Goal: Browse casually: Explore the website without a specific task or goal

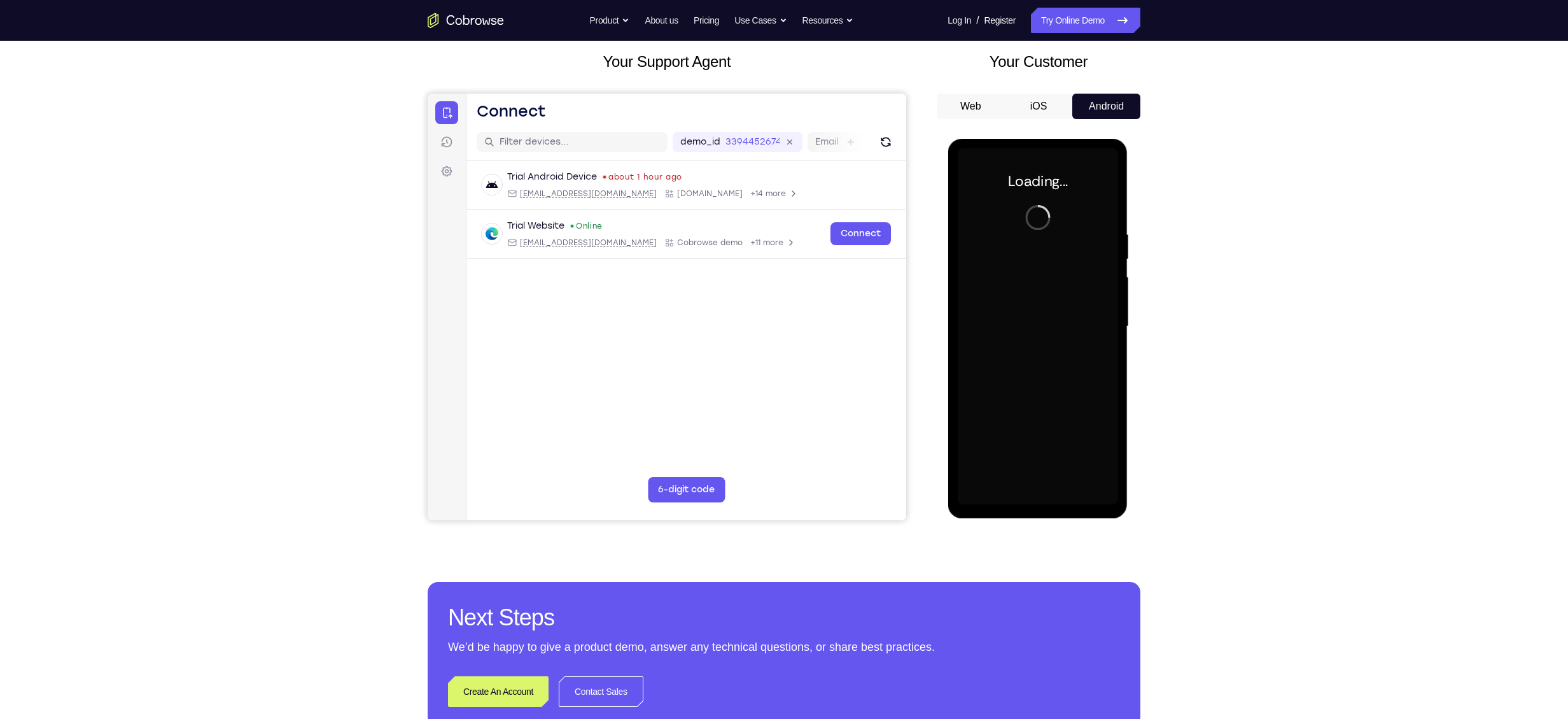
scroll to position [72, 0]
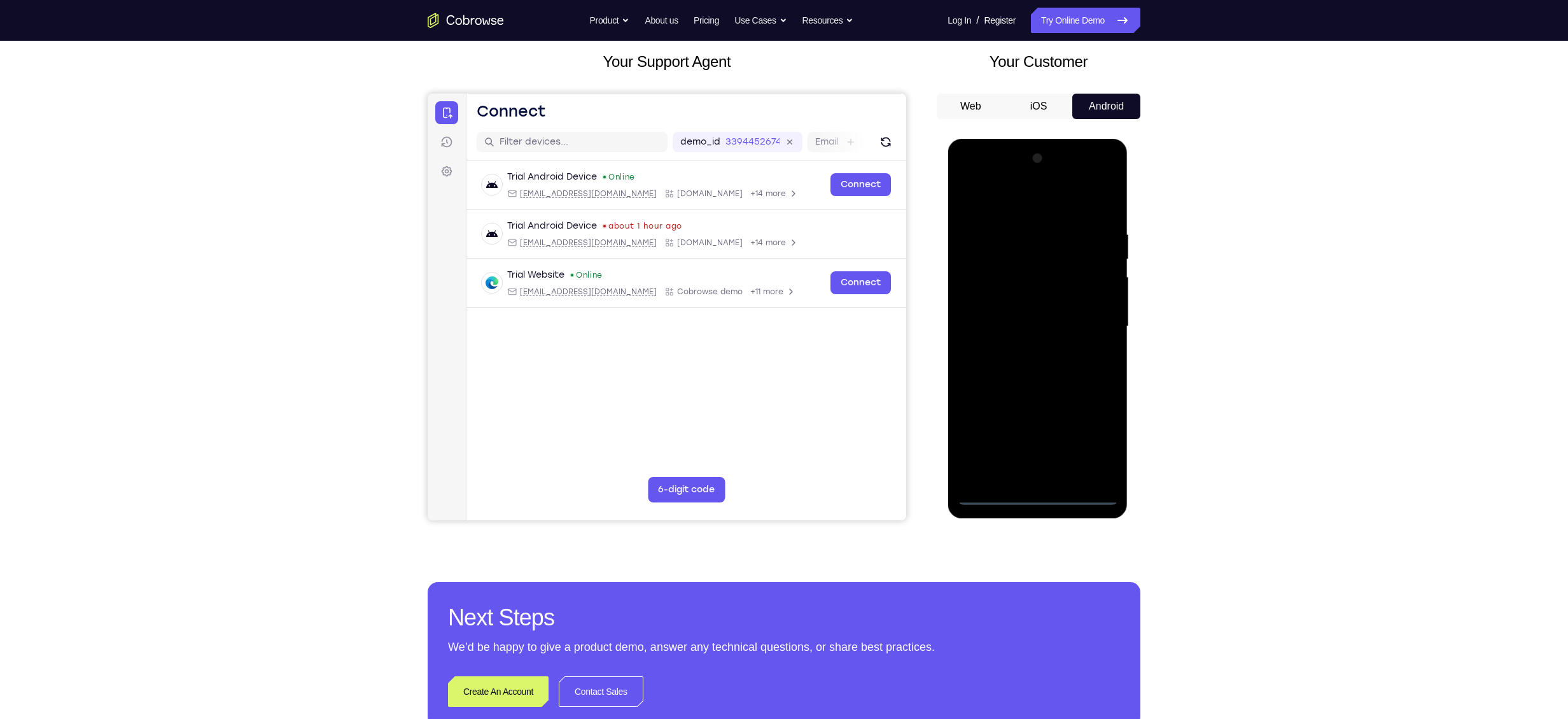
click at [1038, 496] on div at bounding box center [1037, 327] width 161 height 357
click at [1095, 438] on div at bounding box center [1037, 327] width 161 height 357
click at [972, 195] on div at bounding box center [1037, 327] width 161 height 357
click at [1091, 320] on div at bounding box center [1037, 327] width 161 height 357
click at [1025, 352] on div at bounding box center [1037, 327] width 161 height 357
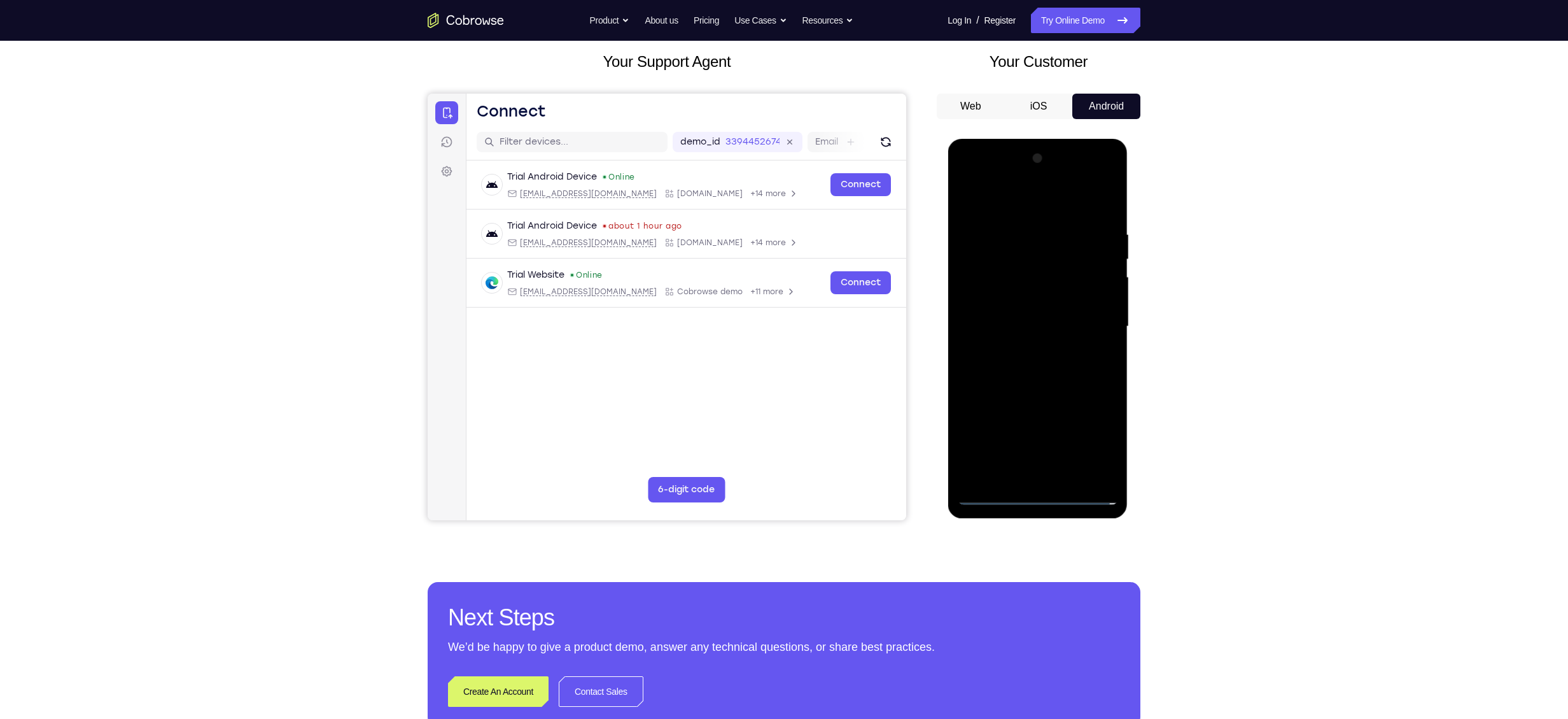
click at [1030, 319] on div at bounding box center [1037, 327] width 161 height 357
click at [1007, 305] on div at bounding box center [1037, 327] width 161 height 357
click at [992, 327] on div at bounding box center [1037, 327] width 161 height 357
click at [992, 326] on div at bounding box center [1037, 327] width 161 height 357
click at [986, 323] on div at bounding box center [1037, 327] width 161 height 357
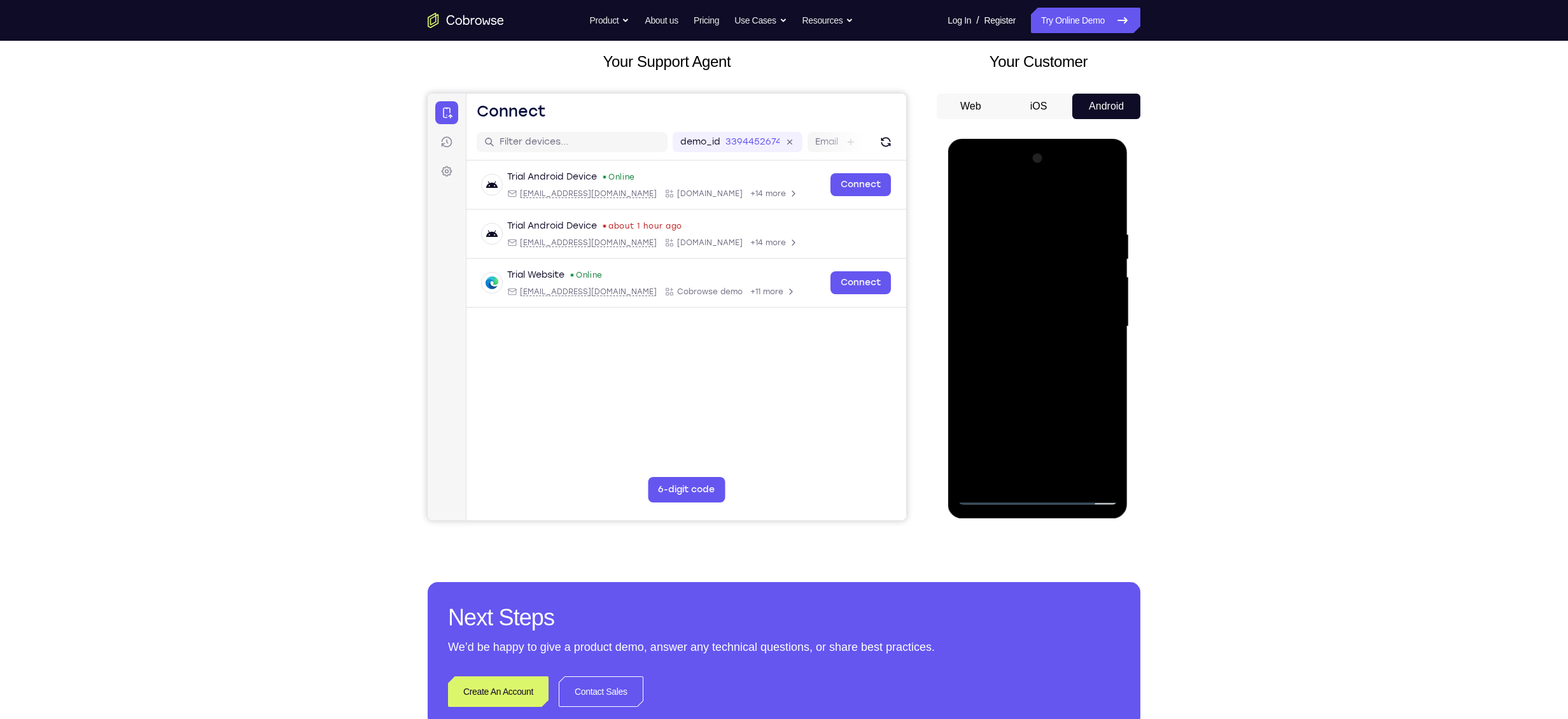
click at [1034, 389] on div at bounding box center [1037, 327] width 161 height 357
click at [1032, 385] on div at bounding box center [1037, 327] width 161 height 357
click at [1069, 474] on div at bounding box center [1037, 327] width 161 height 357
click at [1007, 398] on div at bounding box center [1037, 327] width 161 height 357
click at [1006, 309] on div at bounding box center [1037, 327] width 161 height 357
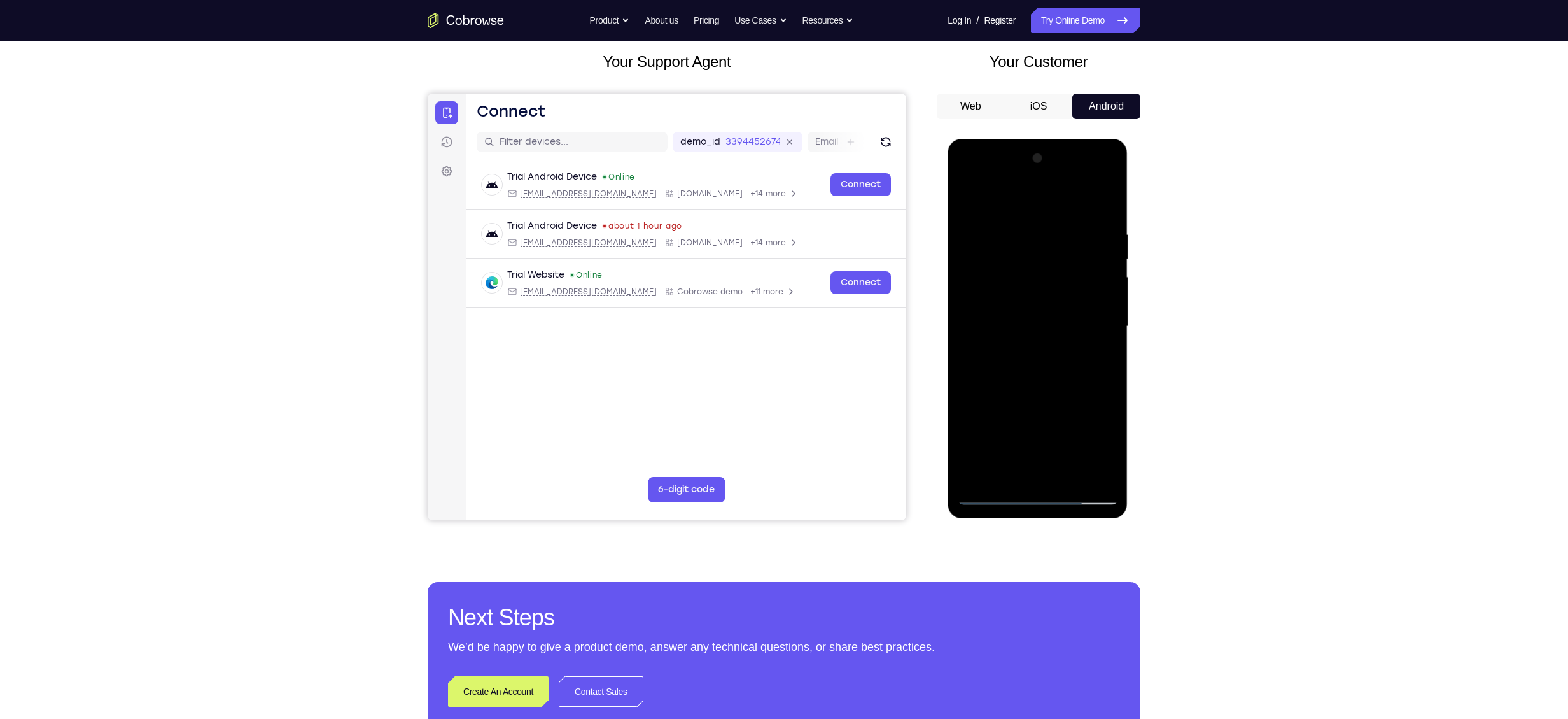
click at [1102, 356] on div at bounding box center [1037, 327] width 161 height 357
click at [1095, 360] on div at bounding box center [1037, 327] width 161 height 357
click at [1096, 360] on div at bounding box center [1037, 327] width 161 height 357
click at [967, 200] on div at bounding box center [1037, 327] width 161 height 357
click at [1031, 308] on div at bounding box center [1037, 327] width 161 height 357
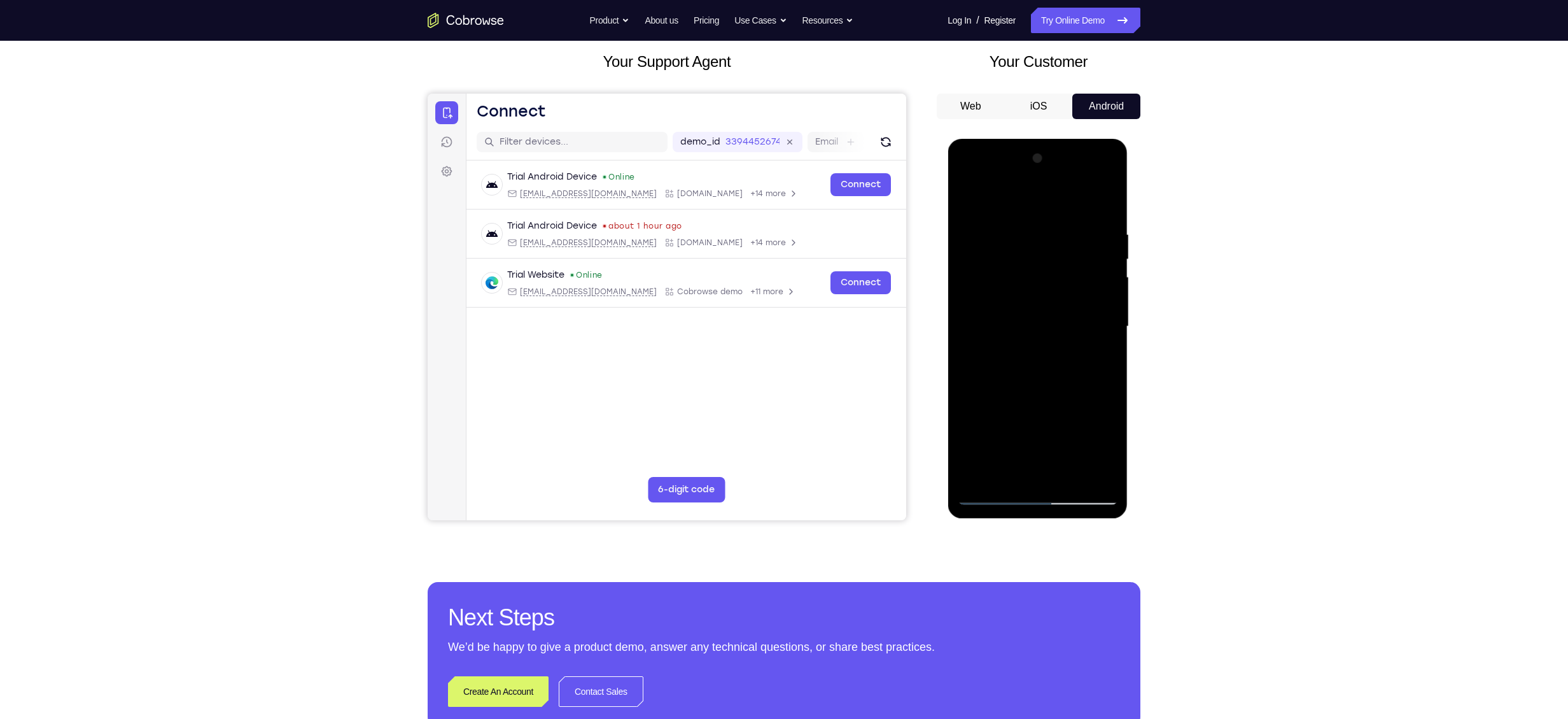
click at [1043, 354] on div at bounding box center [1037, 327] width 161 height 357
click at [1043, 371] on div at bounding box center [1037, 327] width 161 height 357
click at [1009, 324] on div at bounding box center [1037, 327] width 161 height 357
click at [1033, 322] on div at bounding box center [1037, 327] width 161 height 357
click at [994, 327] on div at bounding box center [1037, 327] width 161 height 357
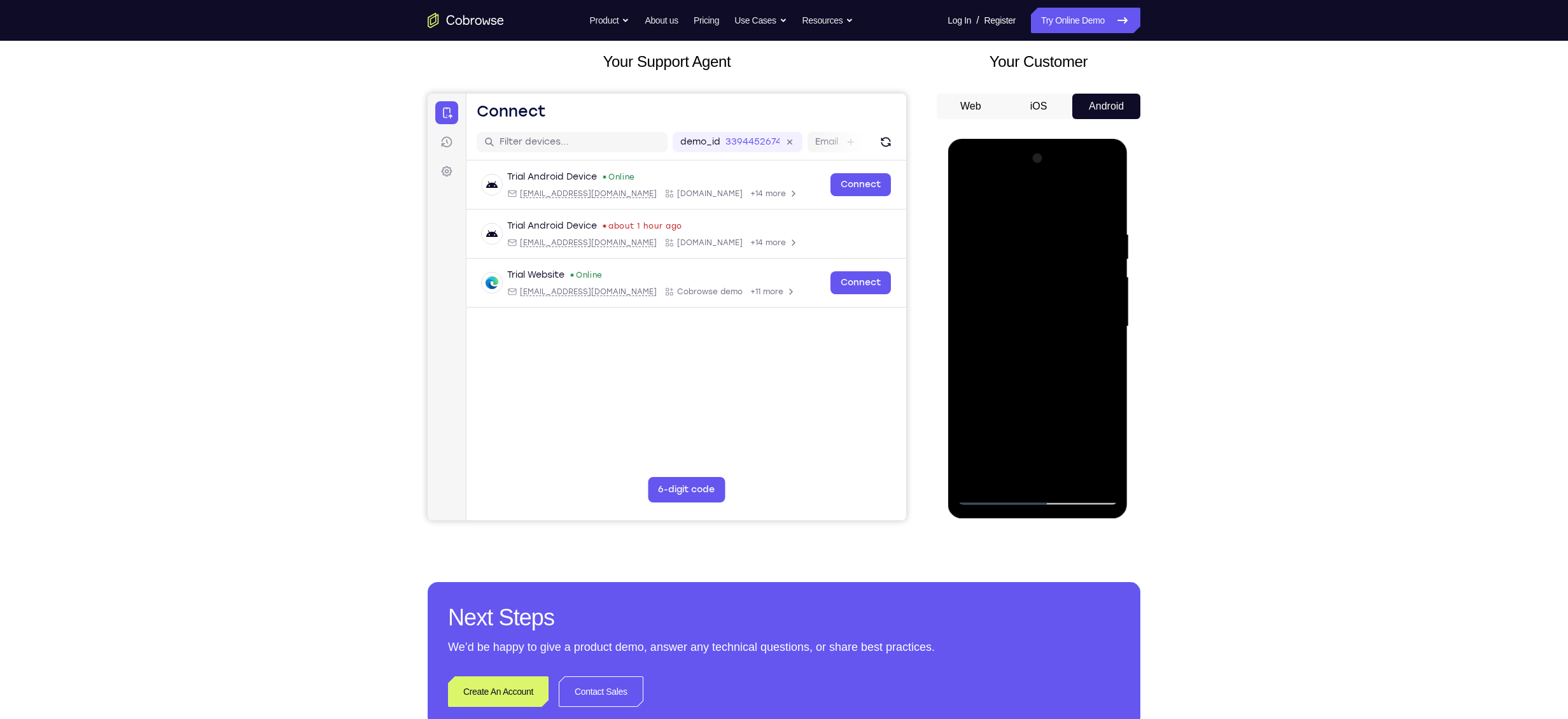
click at [990, 327] on div at bounding box center [1037, 327] width 161 height 357
click at [967, 198] on div at bounding box center [1037, 327] width 161 height 357
click at [972, 196] on div at bounding box center [1037, 327] width 161 height 357
click at [1066, 477] on div at bounding box center [1037, 327] width 161 height 357
click at [993, 495] on div at bounding box center [1037, 327] width 161 height 357
